Goal: Task Accomplishment & Management: Manage account settings

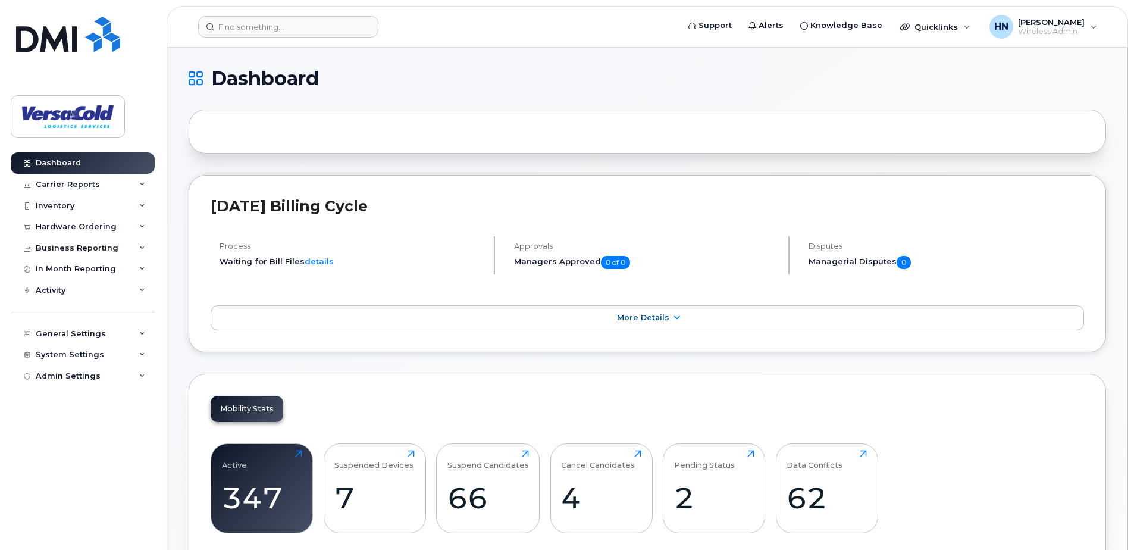
scroll to position [119, 0]
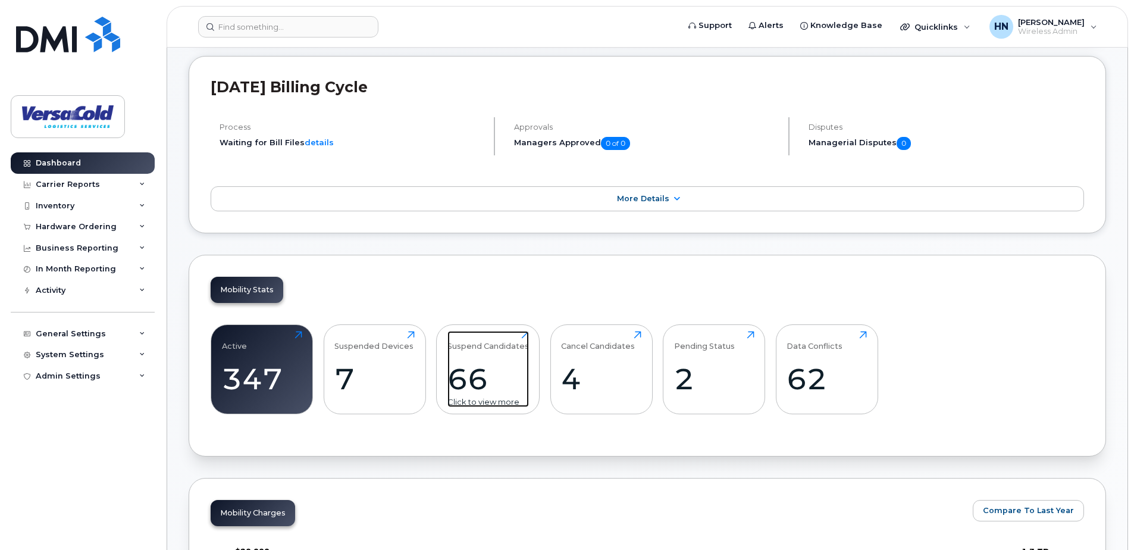
click at [497, 373] on div "66" at bounding box center [487, 378] width 81 height 35
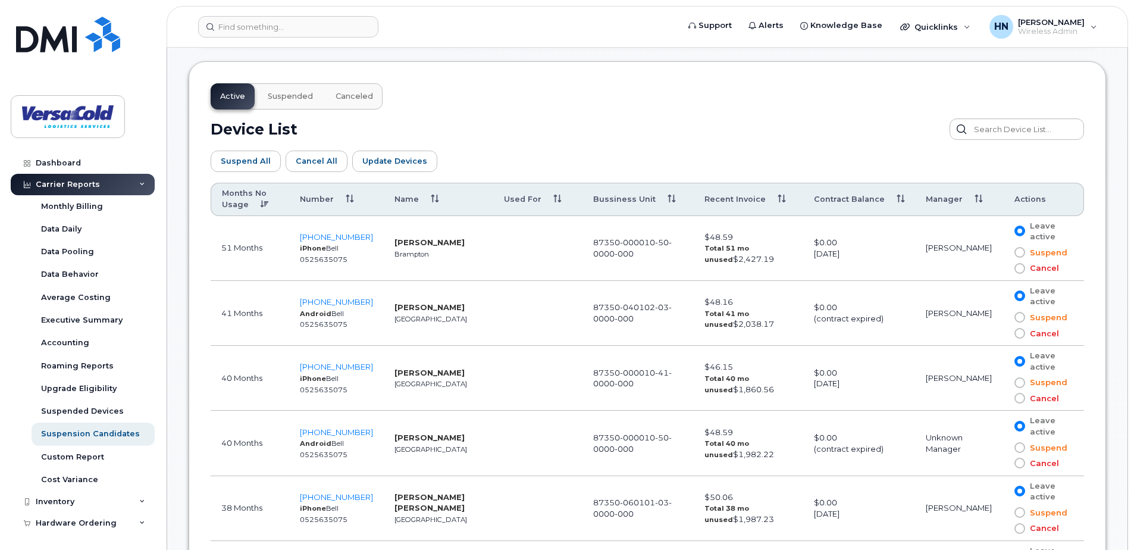
scroll to position [654, 0]
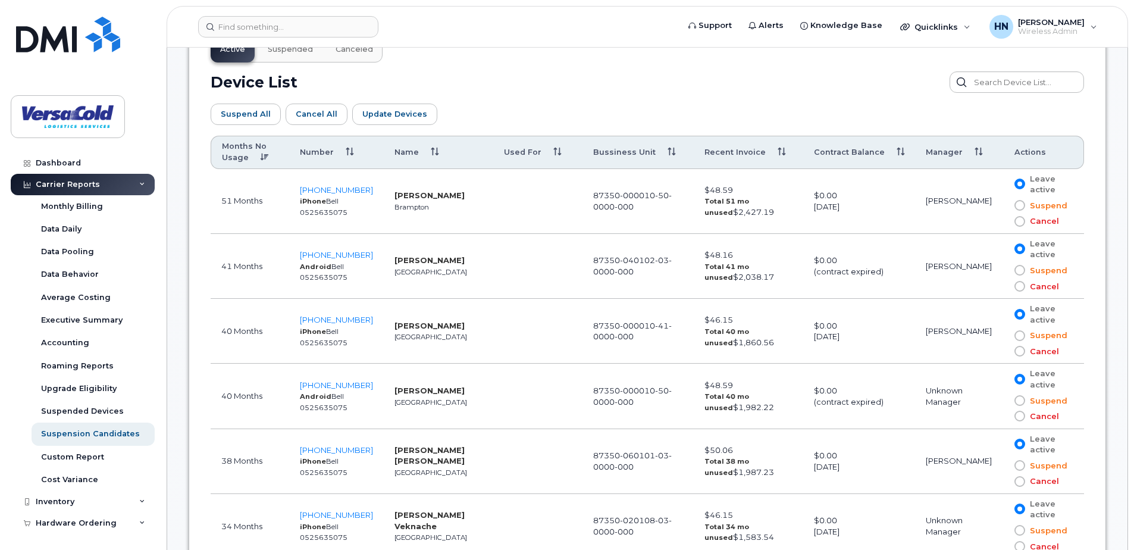
click at [889, 207] on div "October 19, 2026" at bounding box center [859, 206] width 90 height 11
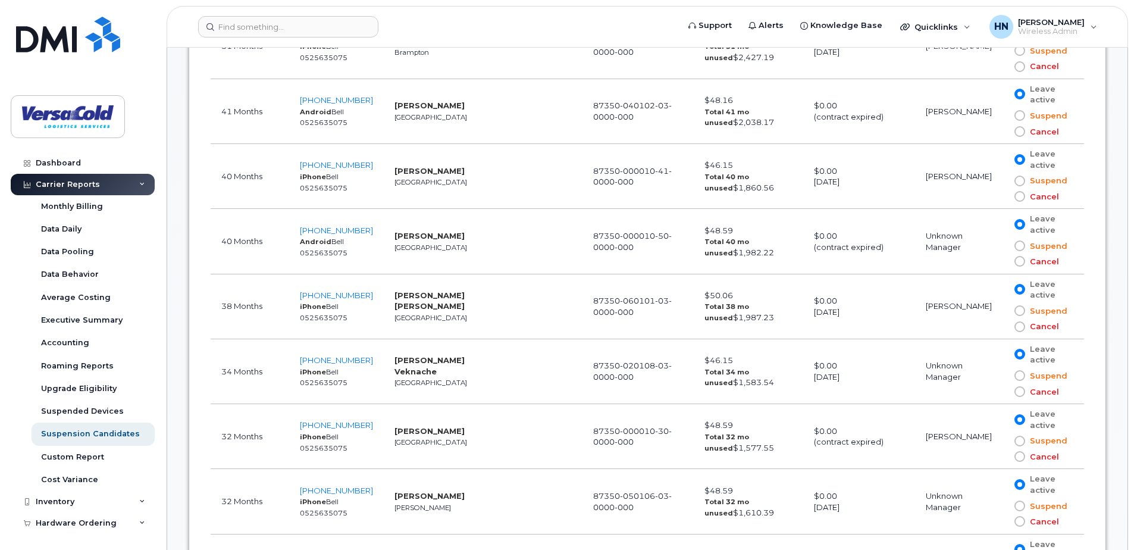
scroll to position [833, 0]
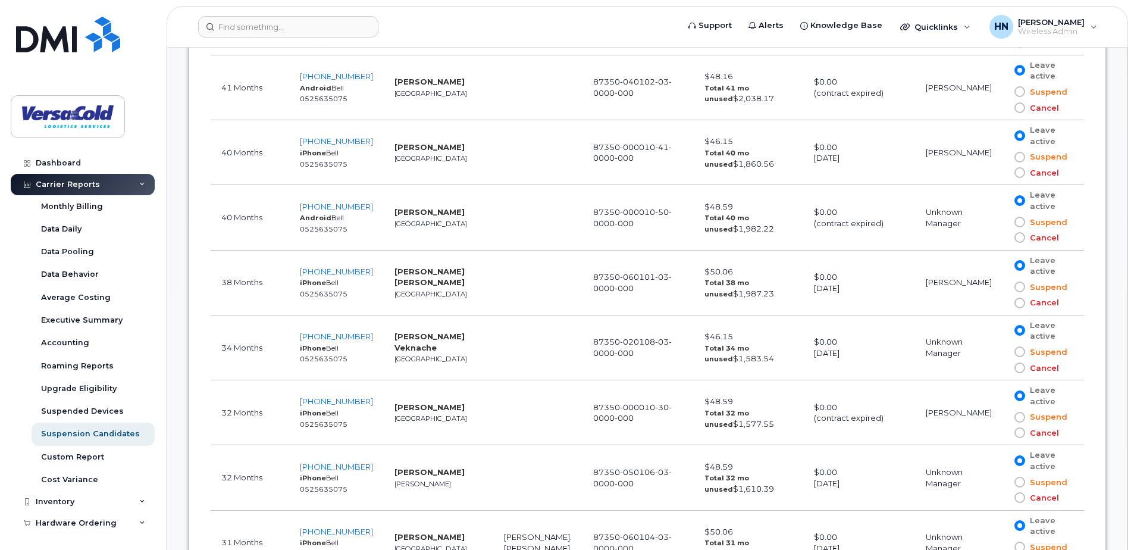
drag, startPoint x: 980, startPoint y: 154, endPoint x: 925, endPoint y: 152, distance: 55.4
click at [925, 152] on td "[PERSON_NAME]" at bounding box center [959, 152] width 89 height 65
drag, startPoint x: 445, startPoint y: 151, endPoint x: 386, endPoint y: 148, distance: 59.6
click at [386, 148] on td "Lorna Jellow Calgary" at bounding box center [438, 152] width 109 height 65
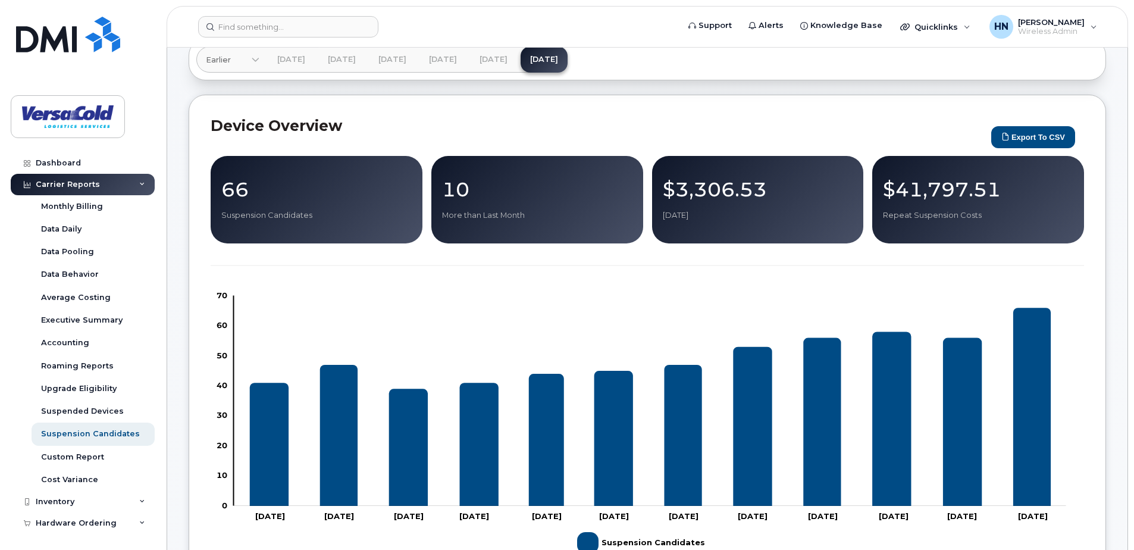
scroll to position [0, 0]
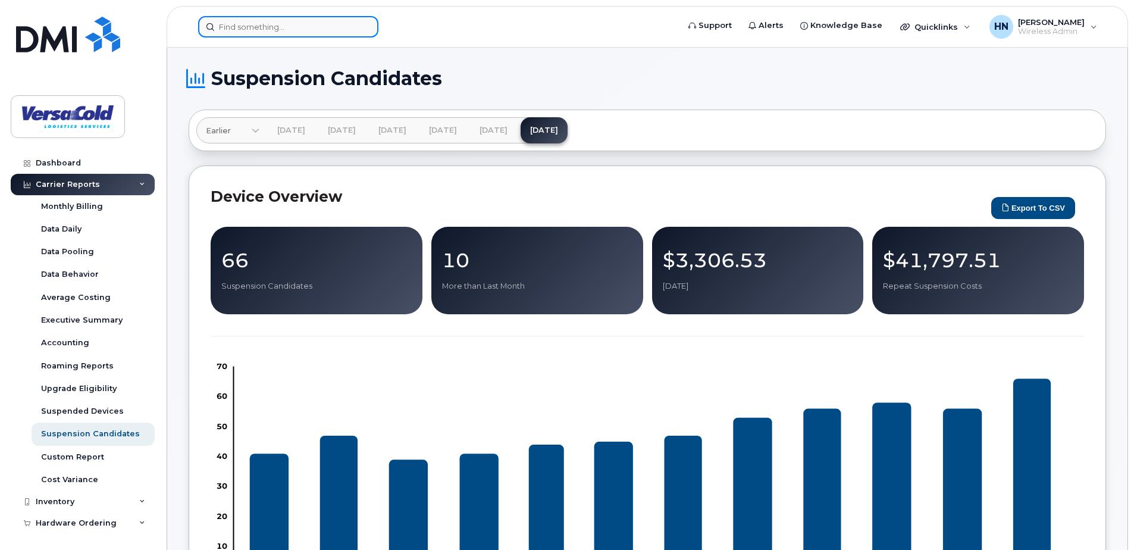
click at [262, 32] on input at bounding box center [288, 26] width 180 height 21
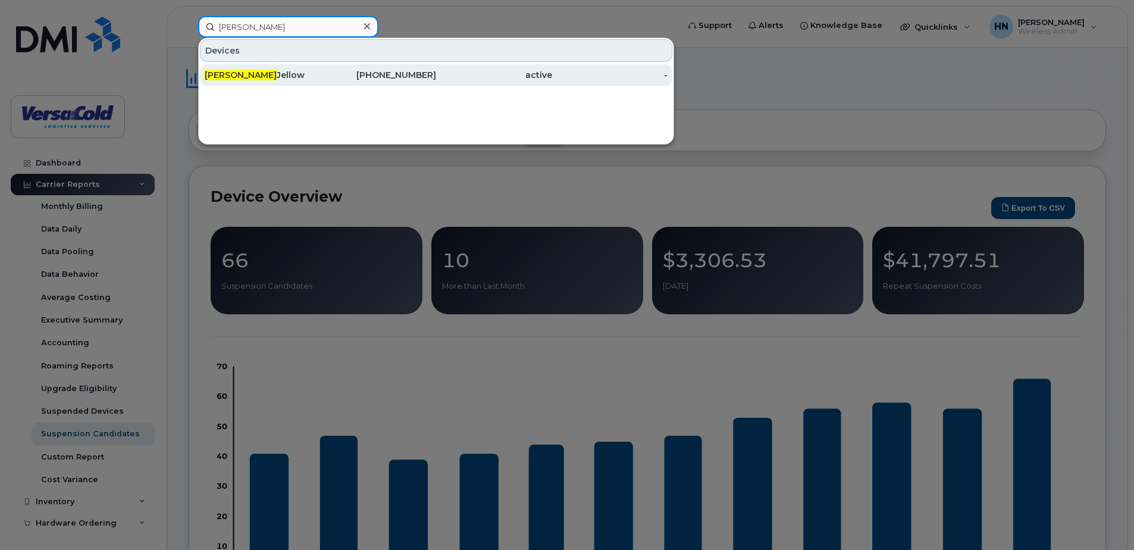
type input "lorna"
click at [303, 76] on div "Lorna Jellow" at bounding box center [263, 75] width 116 height 12
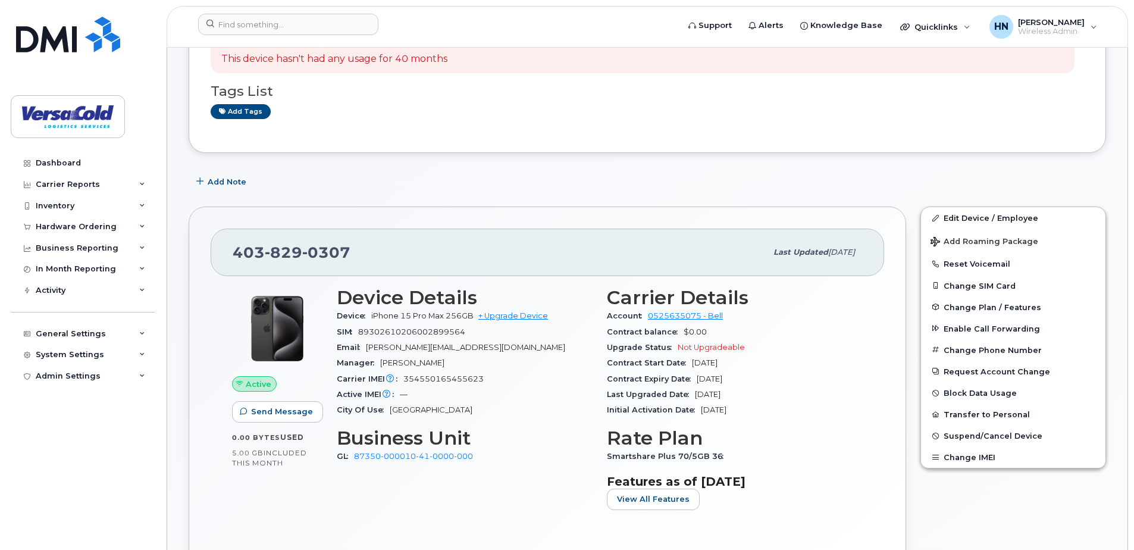
scroll to position [119, 0]
drag, startPoint x: 470, startPoint y: 329, endPoint x: 362, endPoint y: 332, distance: 108.3
click at [362, 332] on div "SIM 89302610206002899564" at bounding box center [465, 331] width 256 height 15
click at [970, 285] on button "Change SIM Card" at bounding box center [1013, 284] width 184 height 21
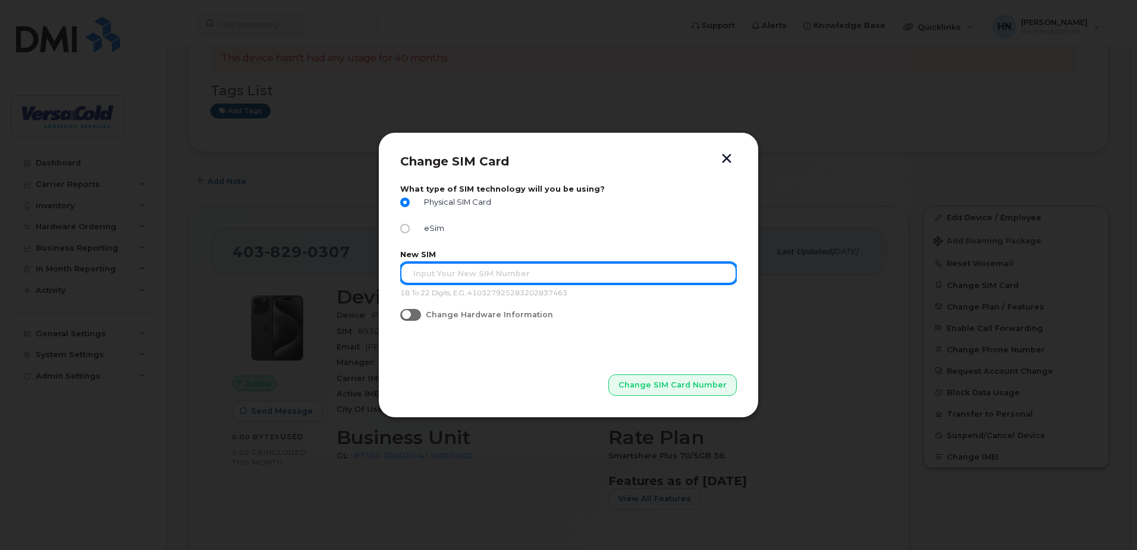
click at [465, 278] on input "text" at bounding box center [568, 272] width 337 height 21
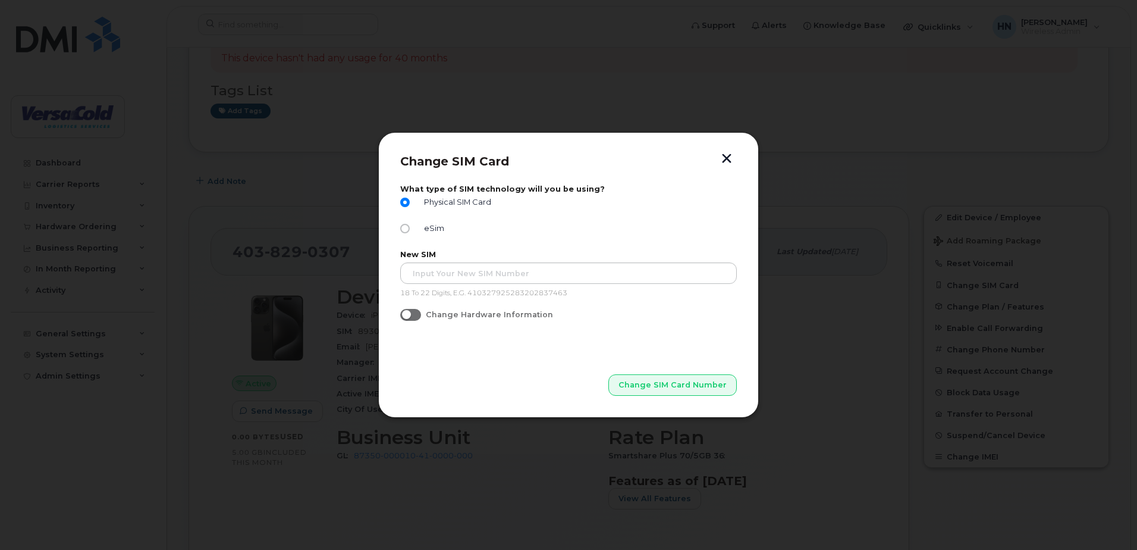
click at [727, 158] on button "button" at bounding box center [727, 159] width 18 height 12
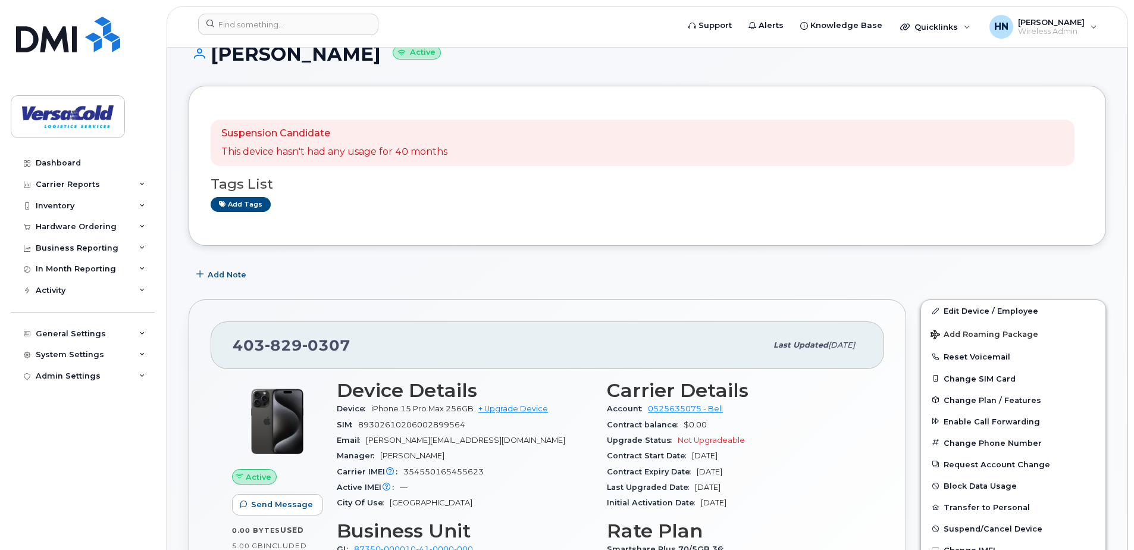
scroll to position [0, 0]
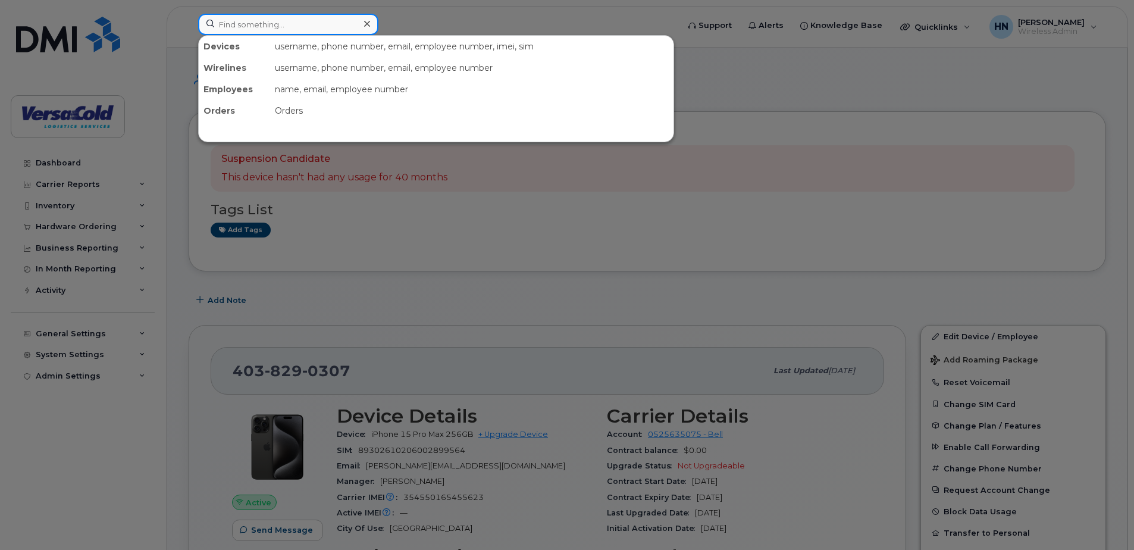
click at [295, 21] on input at bounding box center [288, 24] width 180 height 21
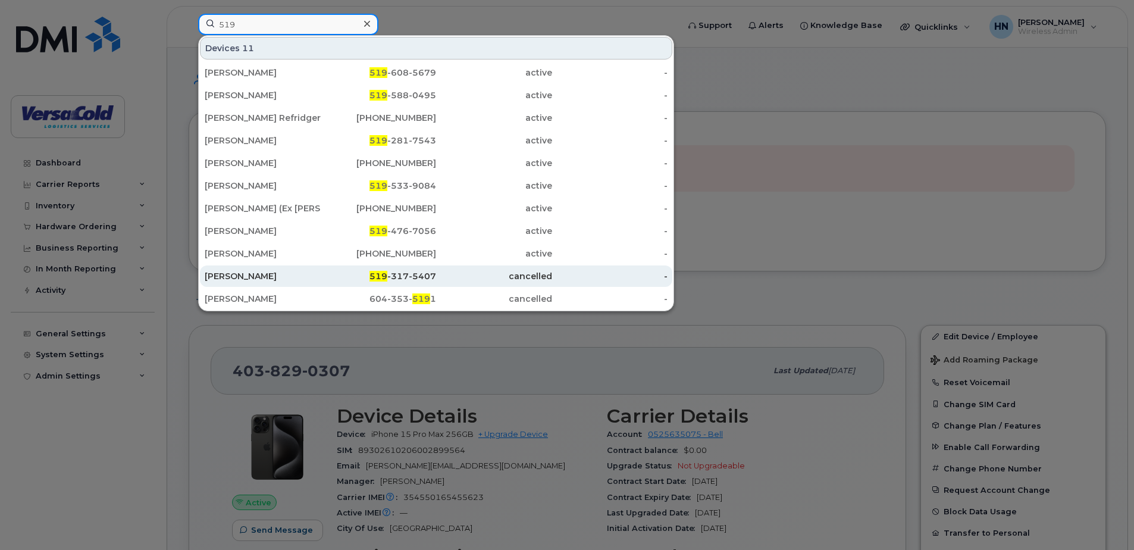
type input "519"
click at [451, 280] on div "cancelled" at bounding box center [494, 276] width 116 height 12
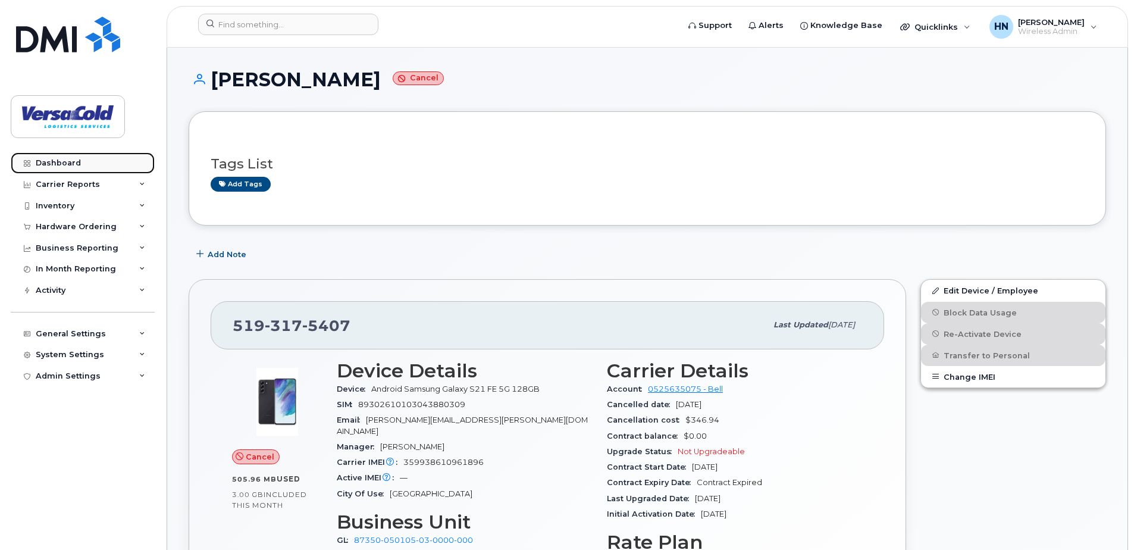
click at [70, 165] on div "Dashboard" at bounding box center [58, 163] width 45 height 10
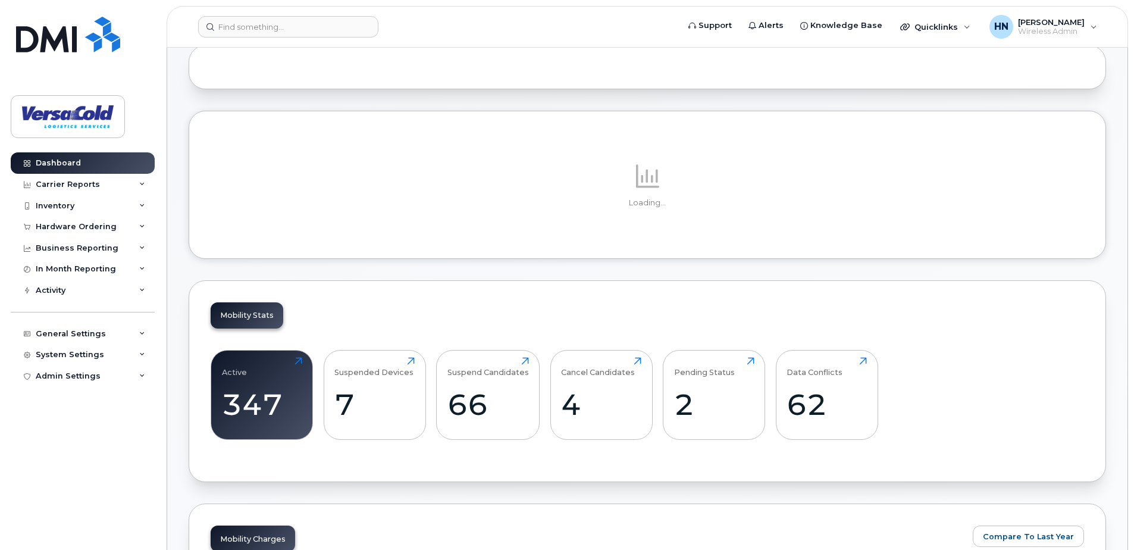
scroll to position [119, 0]
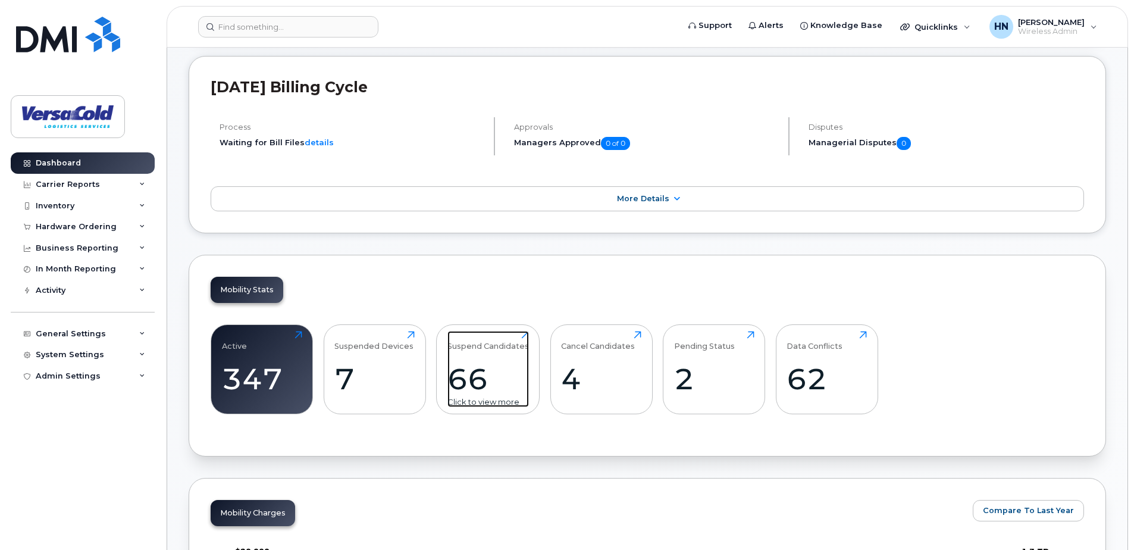
click at [486, 364] on div "66" at bounding box center [487, 378] width 81 height 35
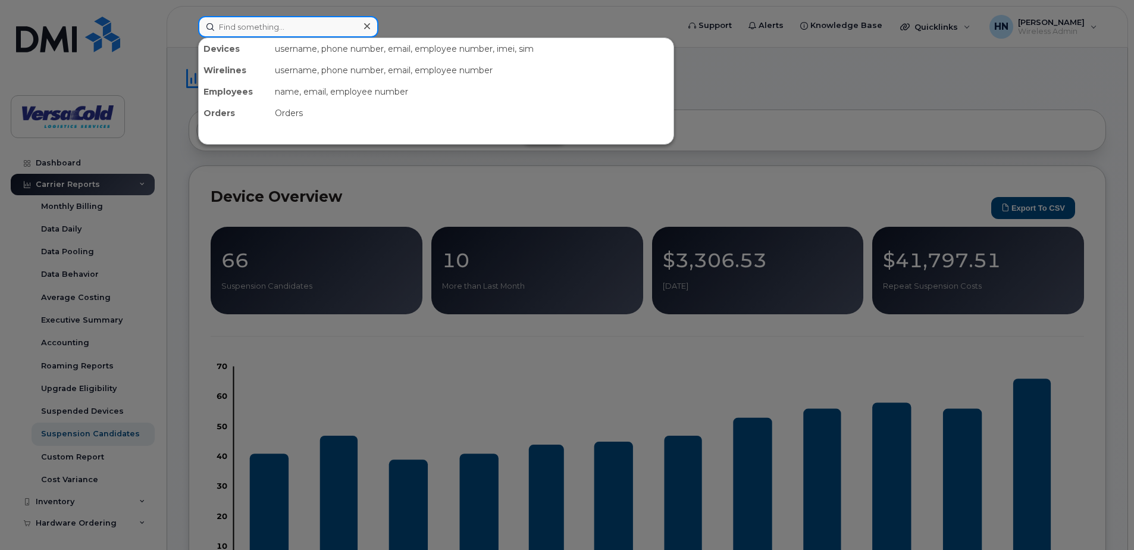
click at [248, 26] on input at bounding box center [288, 26] width 180 height 21
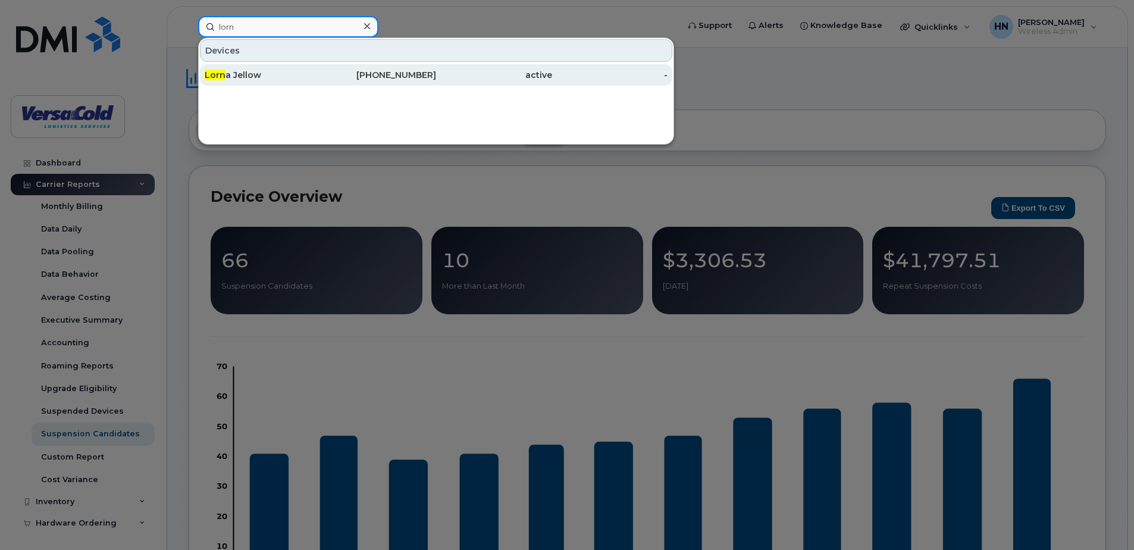
type input "lorn"
click at [399, 73] on div "403-829-0307" at bounding box center [379, 75] width 116 height 12
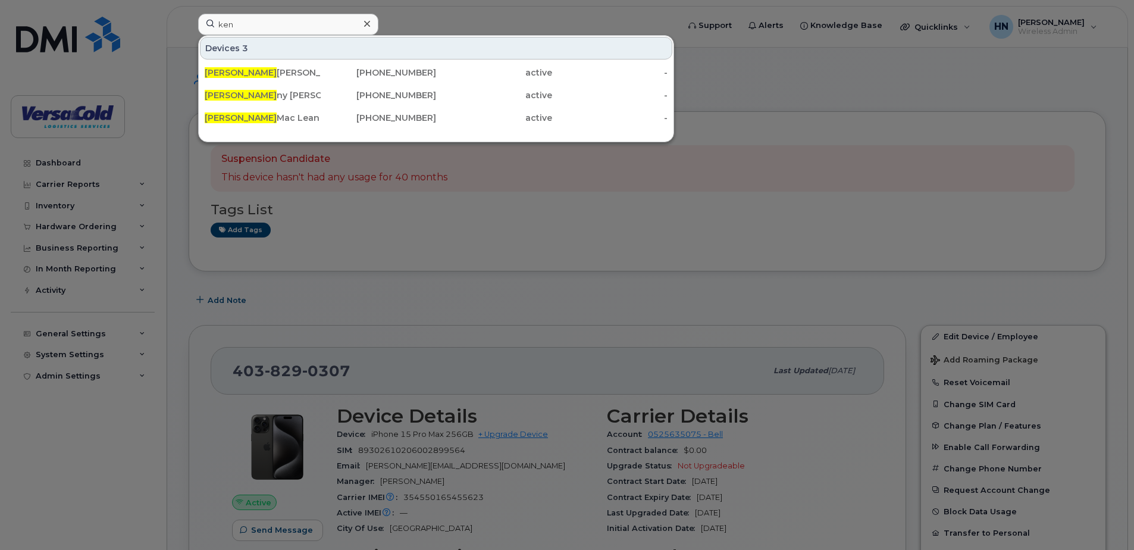
type input "ken"
click at [427, 288] on div at bounding box center [567, 275] width 1134 height 550
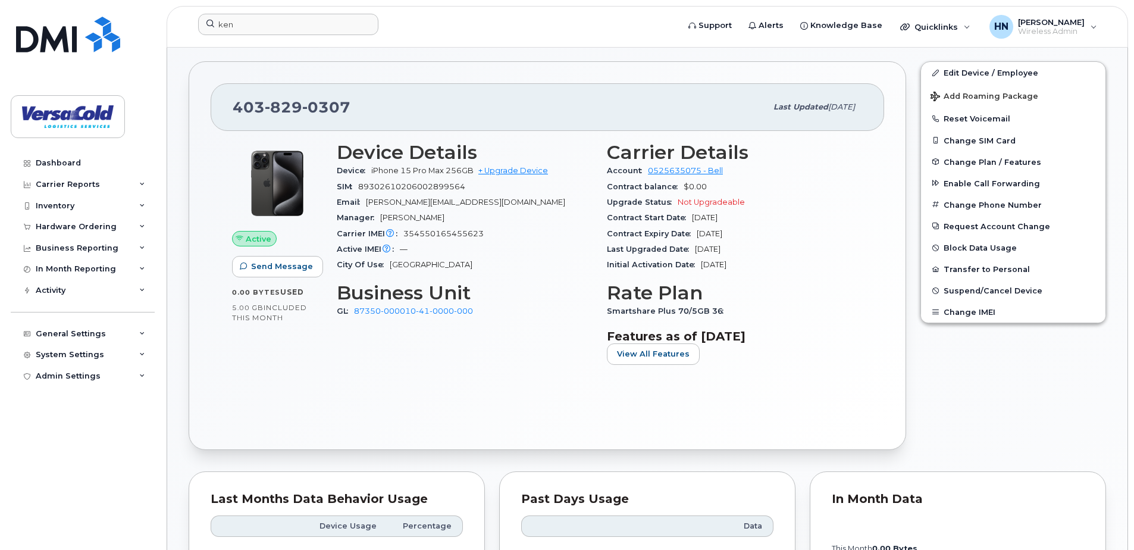
scroll to position [238, 0]
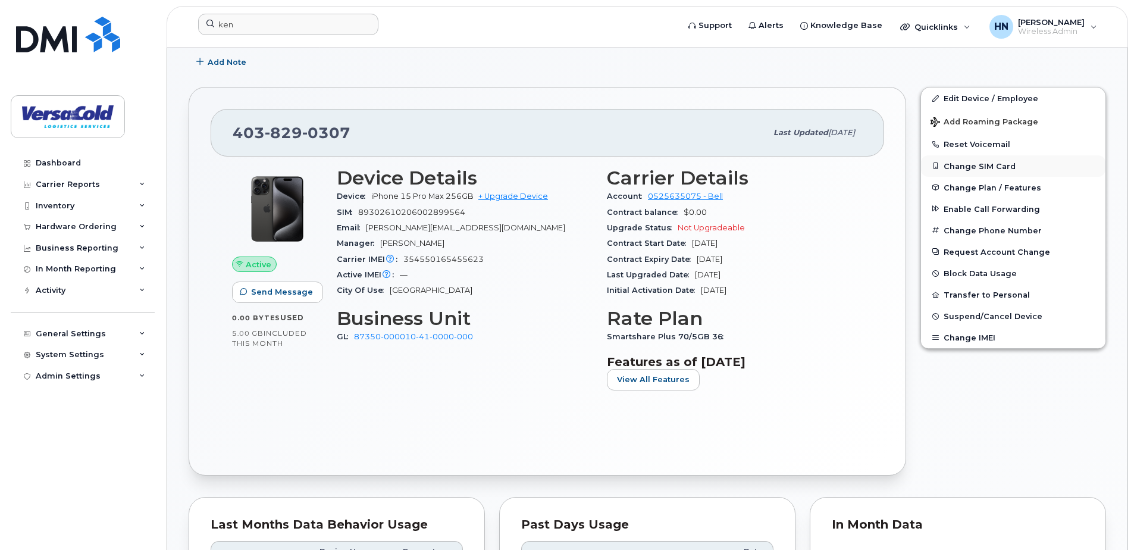
click at [971, 165] on button "Change SIM Card" at bounding box center [1013, 165] width 184 height 21
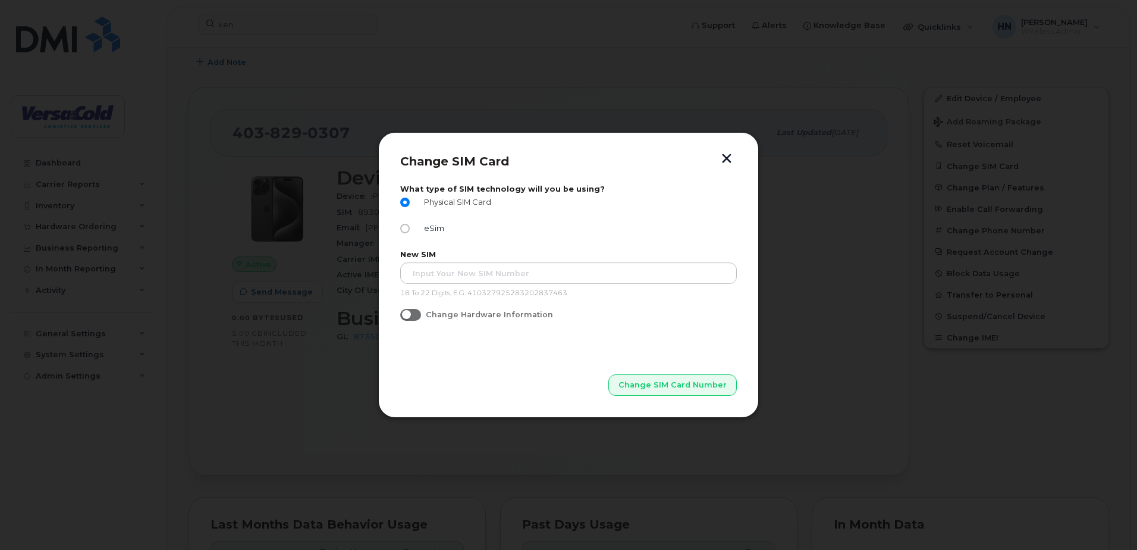
click at [459, 200] on span "Physical SIM Card" at bounding box center [455, 201] width 72 height 9
click at [410, 200] on input "Physical SIM Card" at bounding box center [405, 202] width 10 height 10
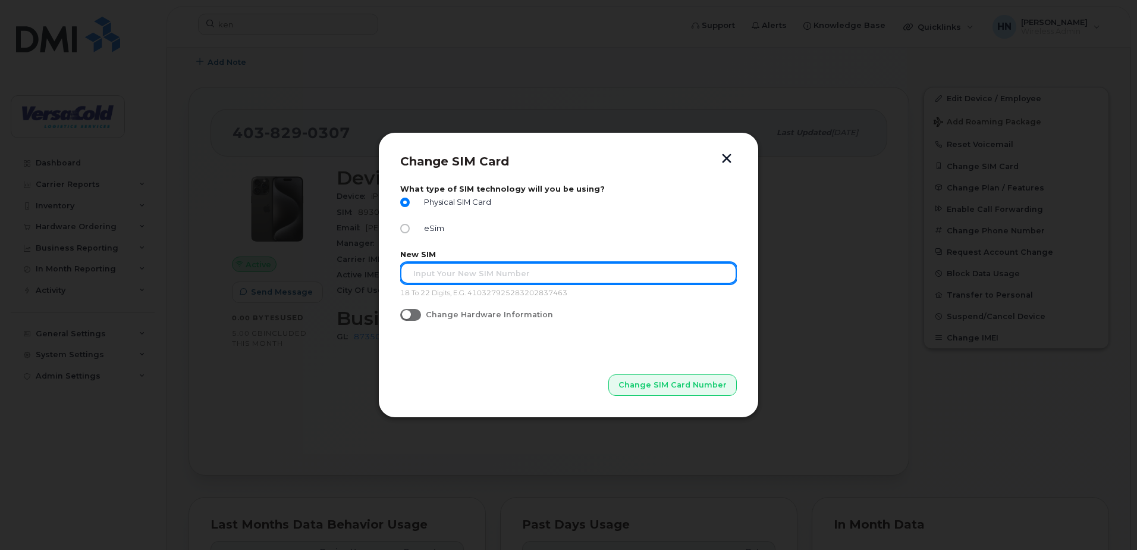
click at [447, 277] on input "text" at bounding box center [568, 272] width 337 height 21
type input "89302610104373968763"
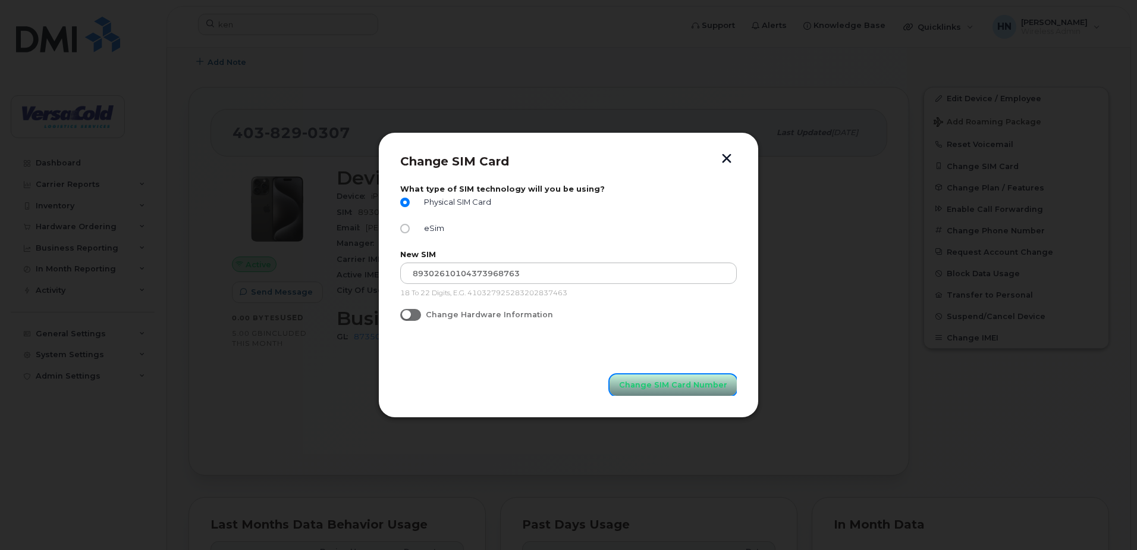
click at [655, 385] on span "Change SIM Card Number" at bounding box center [673, 384] width 108 height 11
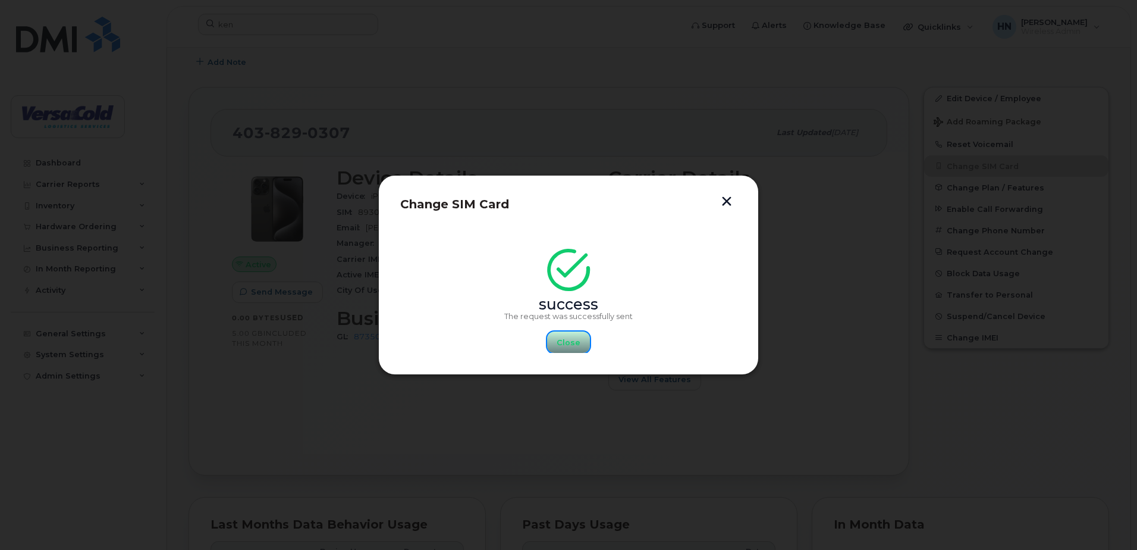
click at [565, 343] on span "Close" at bounding box center [569, 342] width 24 height 11
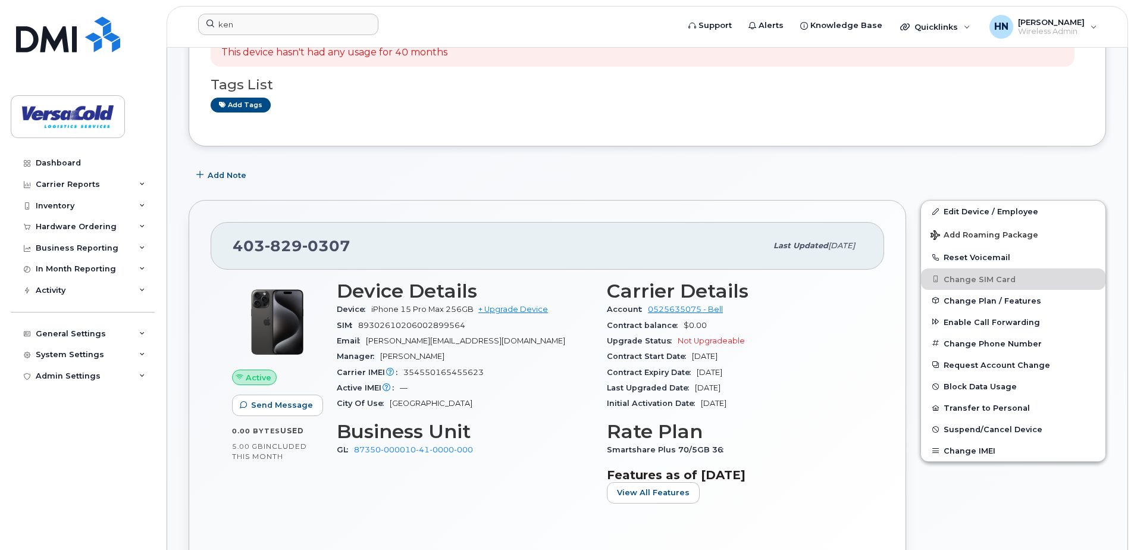
scroll to position [119, 0]
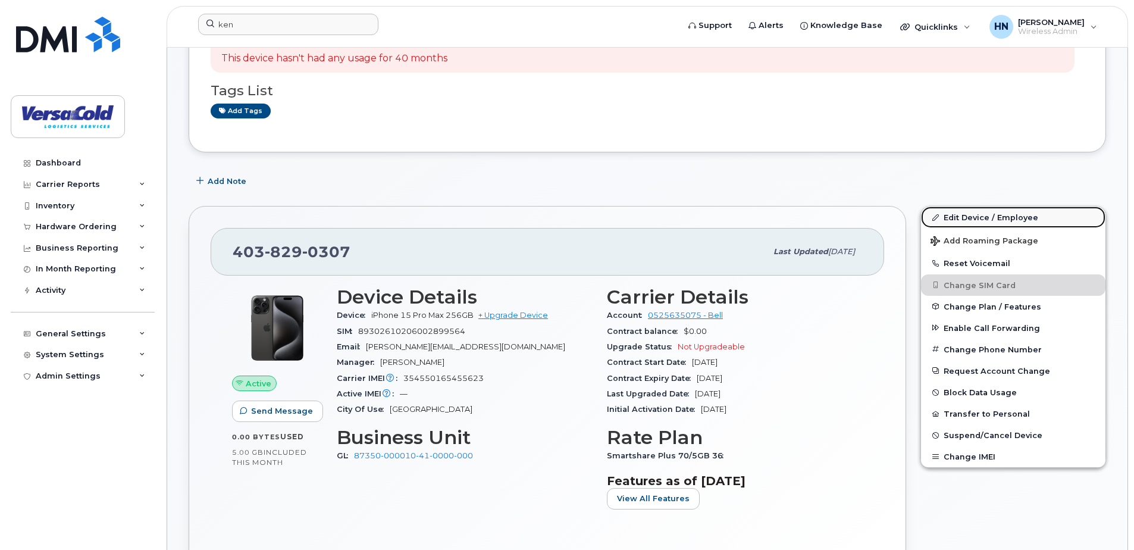
click at [964, 215] on link "Edit Device / Employee" at bounding box center [1013, 216] width 184 height 21
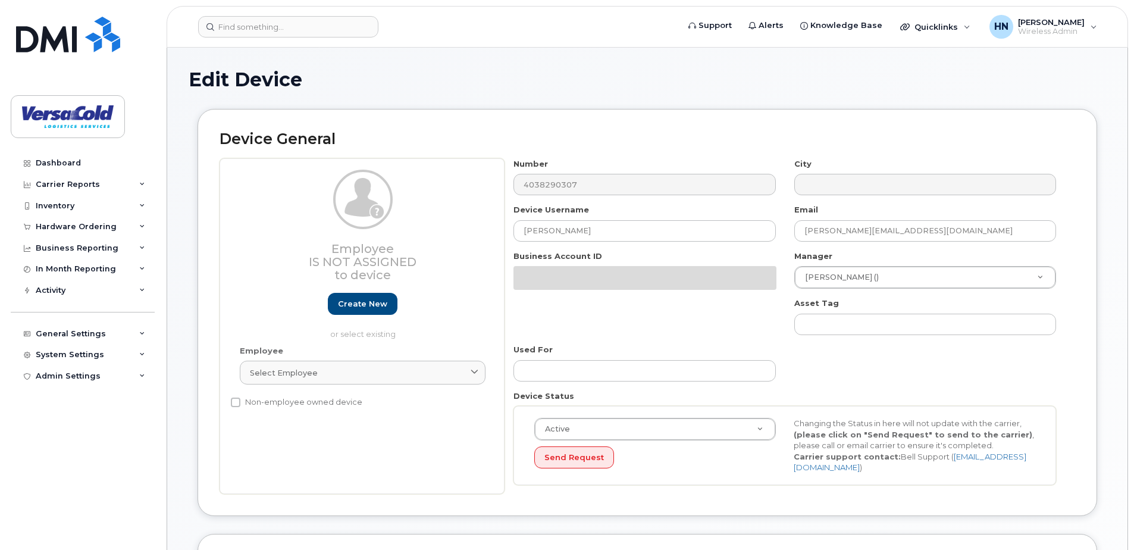
select select "2672338"
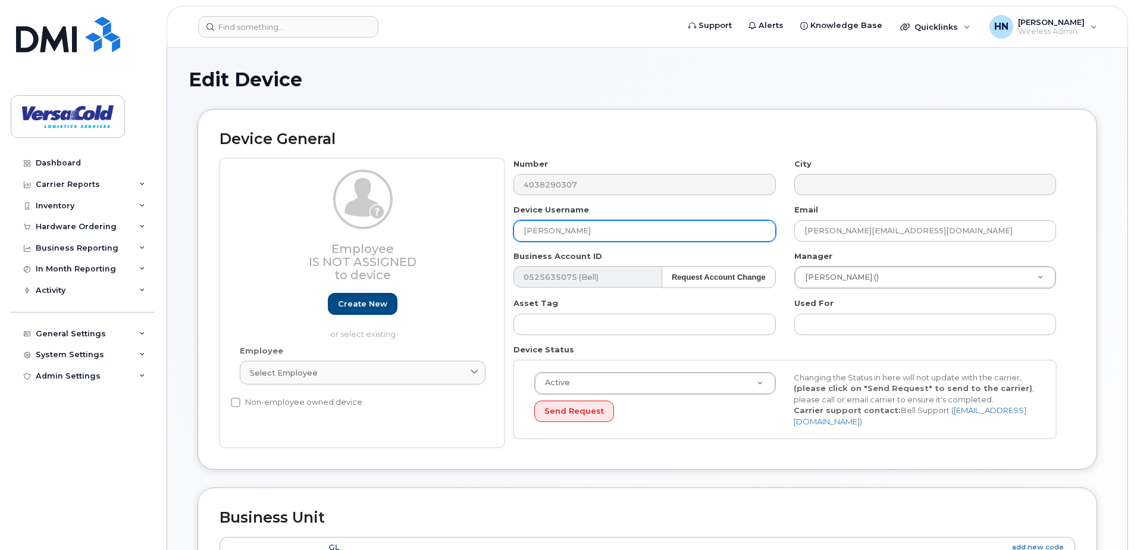
drag, startPoint x: 608, startPoint y: 230, endPoint x: 492, endPoint y: 221, distance: 115.7
click at [492, 221] on div "Employee Is not assigned to device Create new or select existing Employee Selec…" at bounding box center [646, 303] width 855 height 290
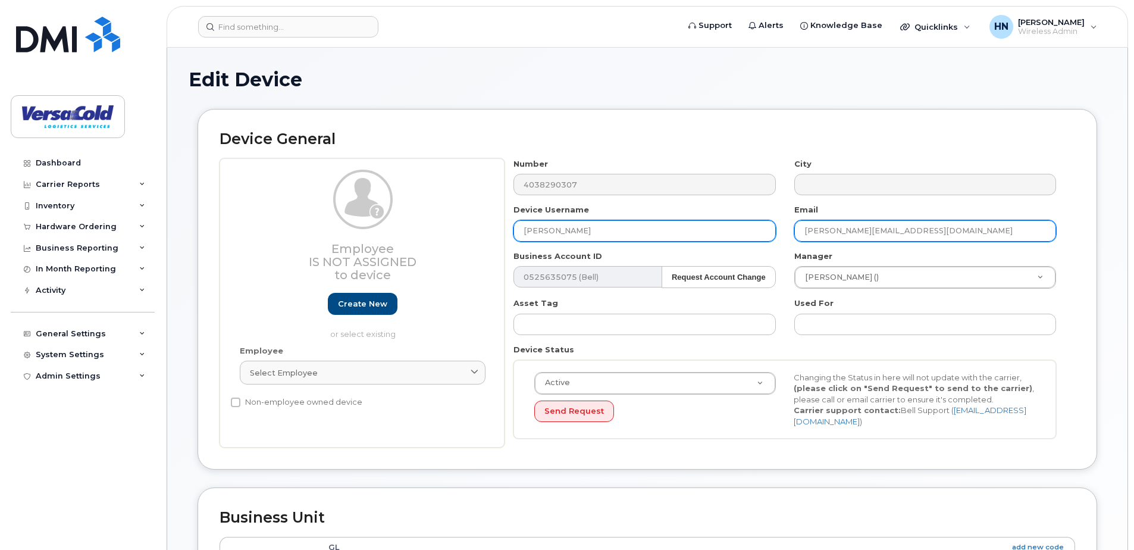
type input "[PERSON_NAME]"
drag, startPoint x: 945, startPoint y: 228, endPoint x: 780, endPoint y: 227, distance: 164.8
click at [780, 227] on div "Number 4038290307 City Device Username [PERSON_NAME] Email [PERSON_NAME][EMAIL_…" at bounding box center [784, 303] width 561 height 290
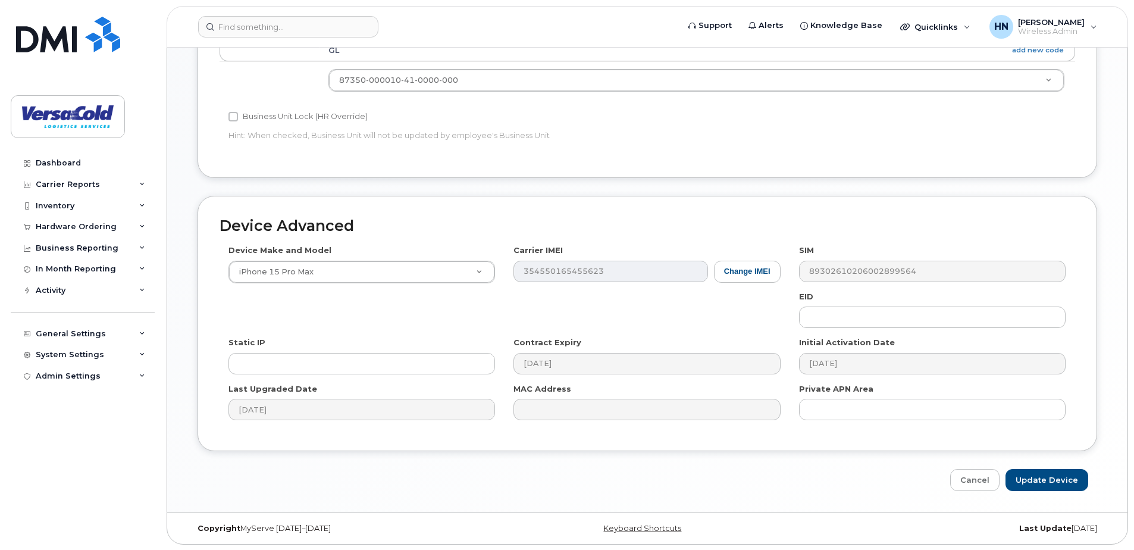
scroll to position [497, 0]
type input "[EMAIL_ADDRESS][DOMAIN_NAME]"
click at [1055, 481] on input "Update Device" at bounding box center [1046, 479] width 83 height 22
type input "Saving..."
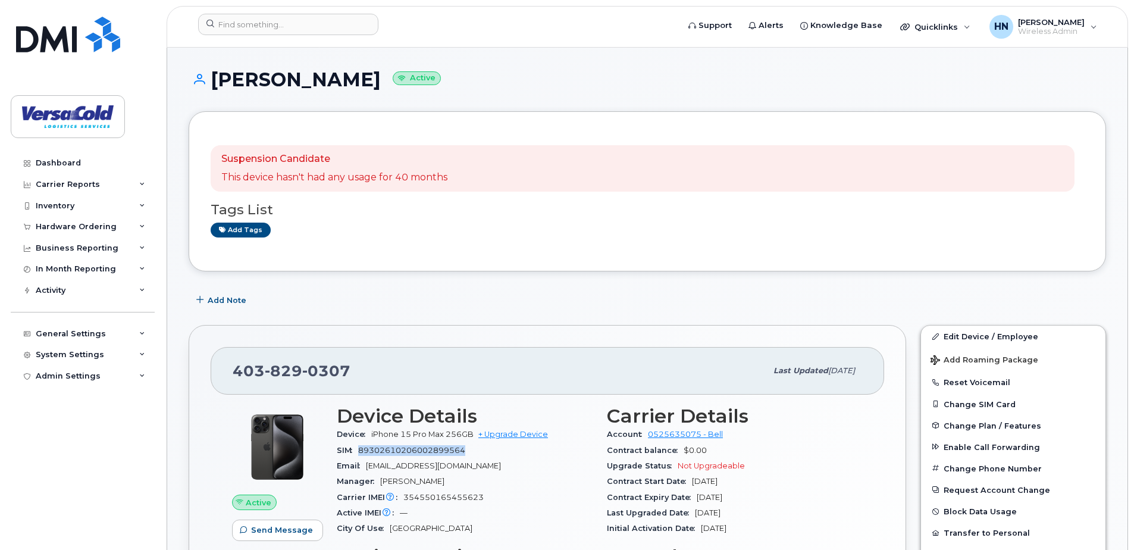
drag, startPoint x: 468, startPoint y: 452, endPoint x: 362, endPoint y: 444, distance: 106.7
click at [362, 447] on div "SIM [TECHNICAL_ID]" at bounding box center [465, 450] width 256 height 15
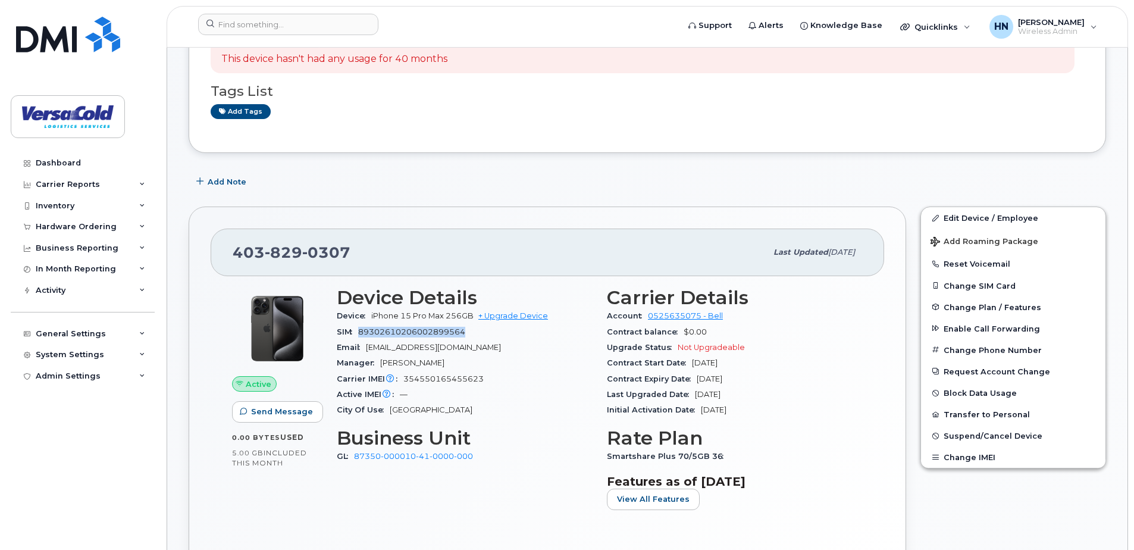
scroll to position [119, 0]
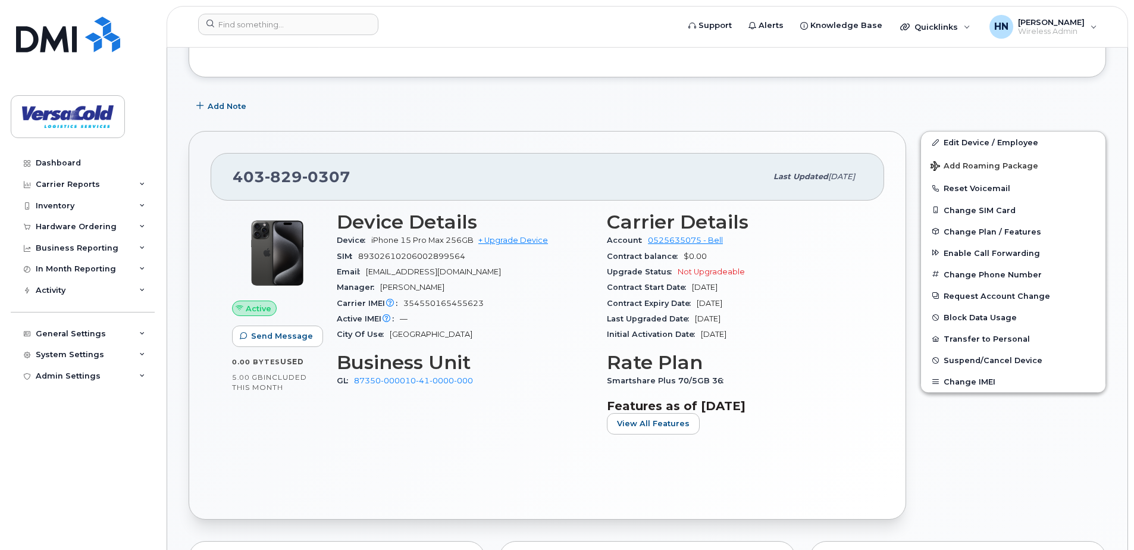
scroll to position [238, 0]
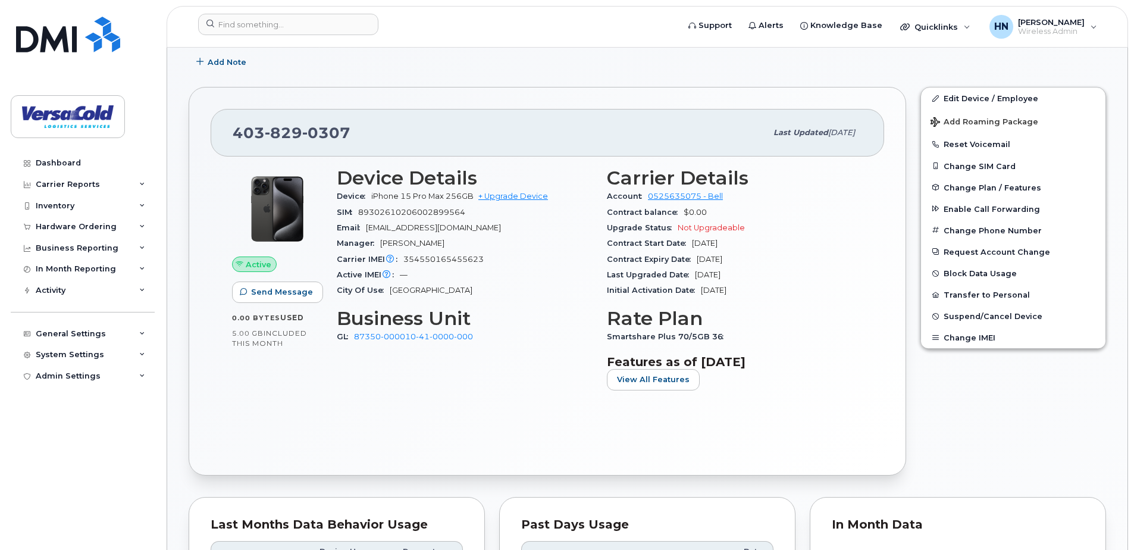
click at [550, 348] on div "Device Details Device iPhone 15 Pro Max 256GB + Upgrade Device SIM 893026102060…" at bounding box center [465, 283] width 270 height 246
